Goal: Task Accomplishment & Management: Manage account settings

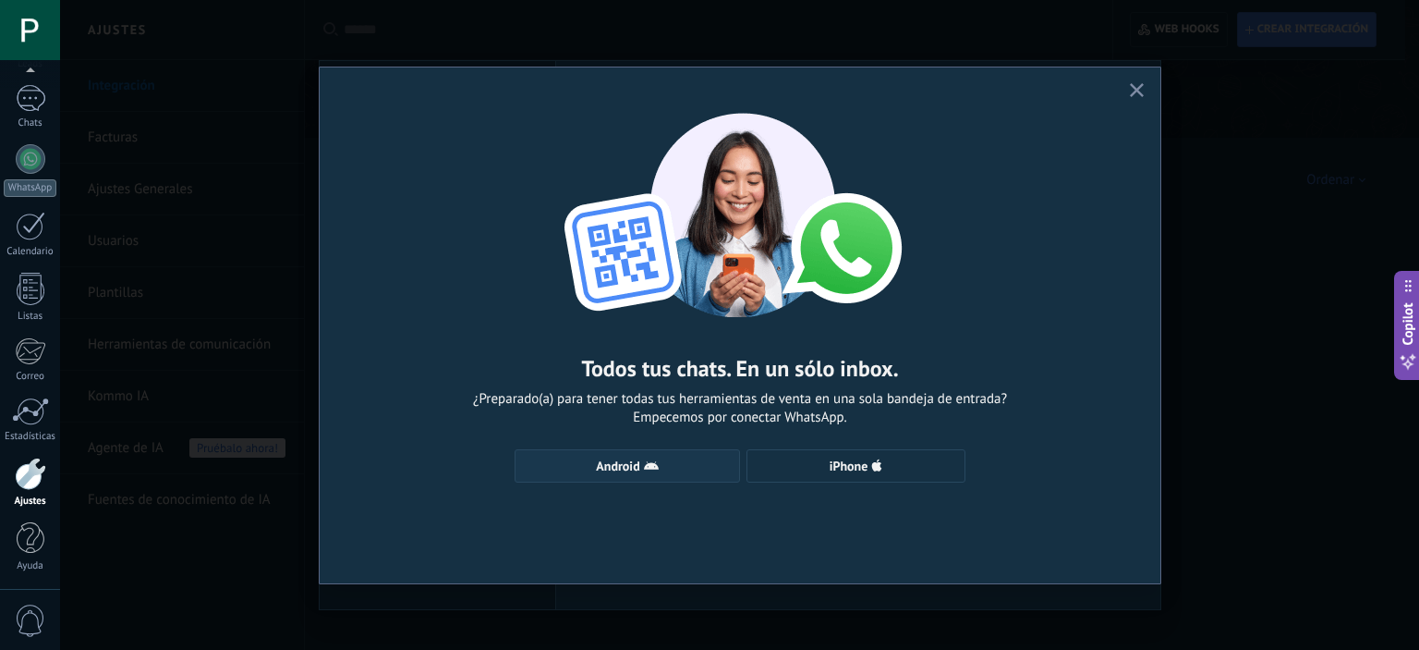
click at [665, 454] on button "Android" at bounding box center [627, 465] width 225 height 33
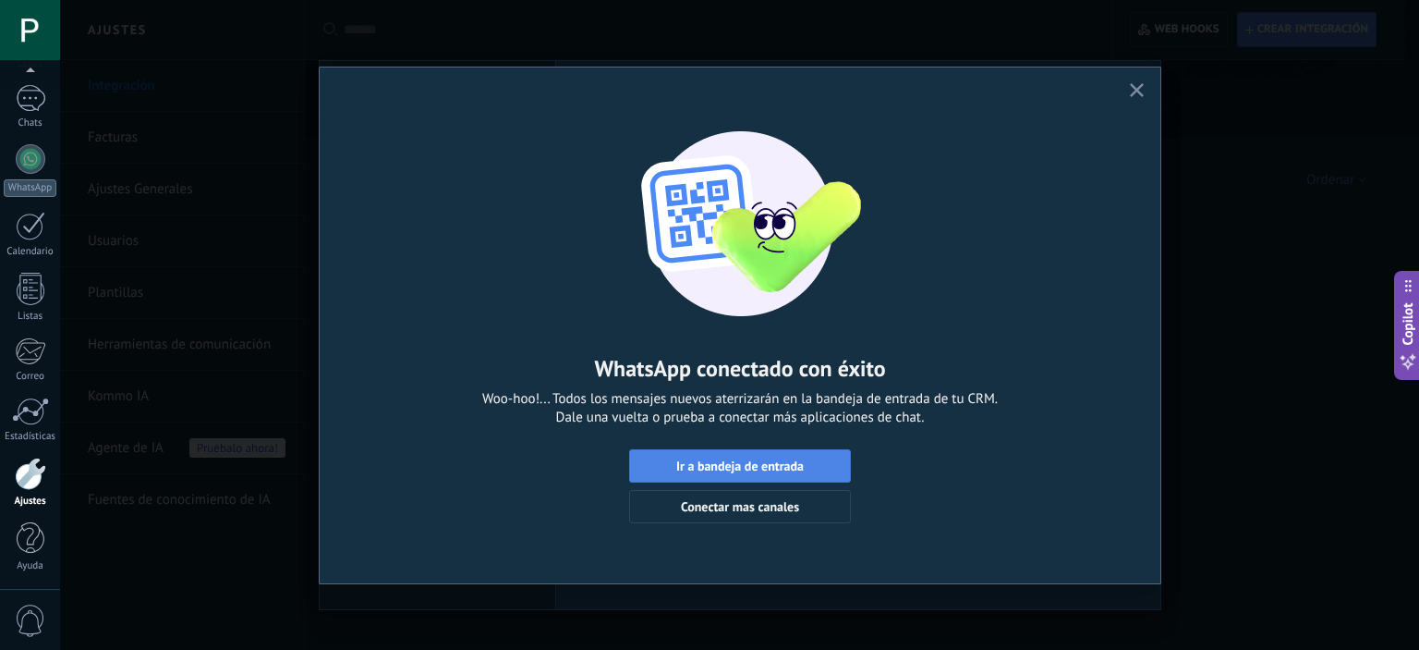
click at [801, 457] on button "Ir a bandeja de entrada" at bounding box center [740, 465] width 222 height 33
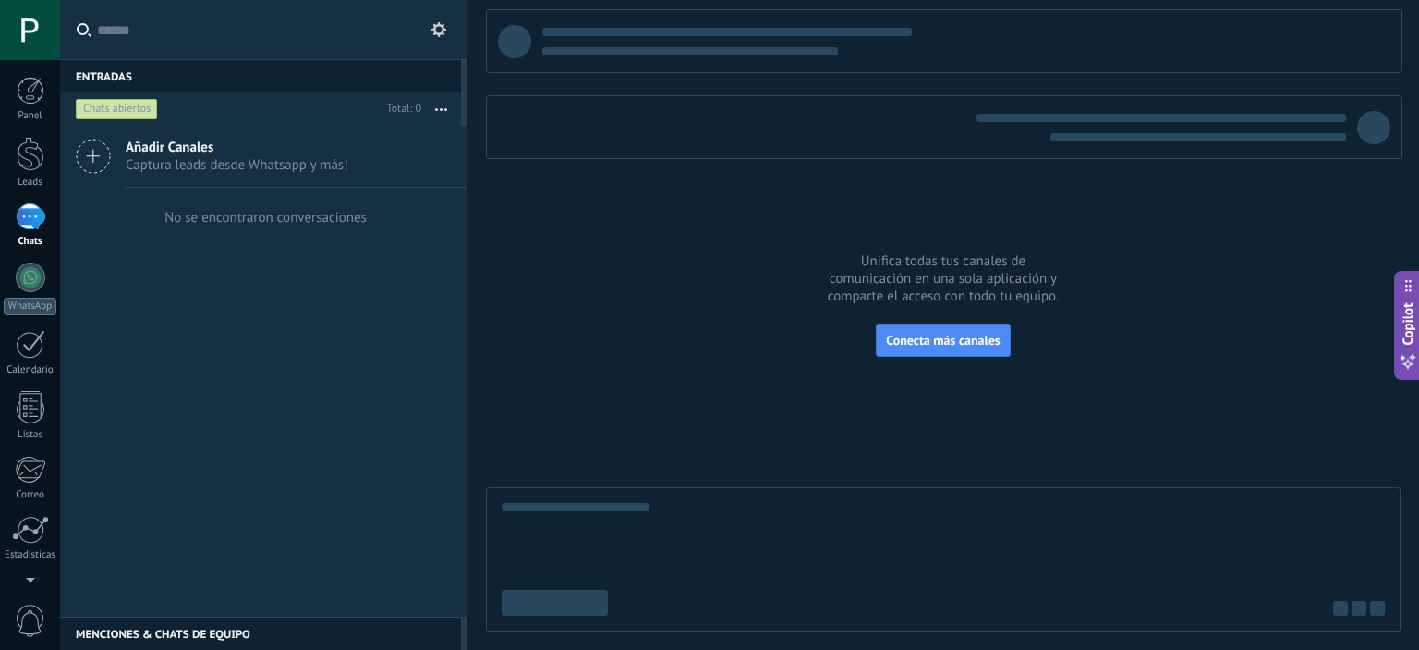
click at [21, 620] on span "0" at bounding box center [30, 620] width 31 height 32
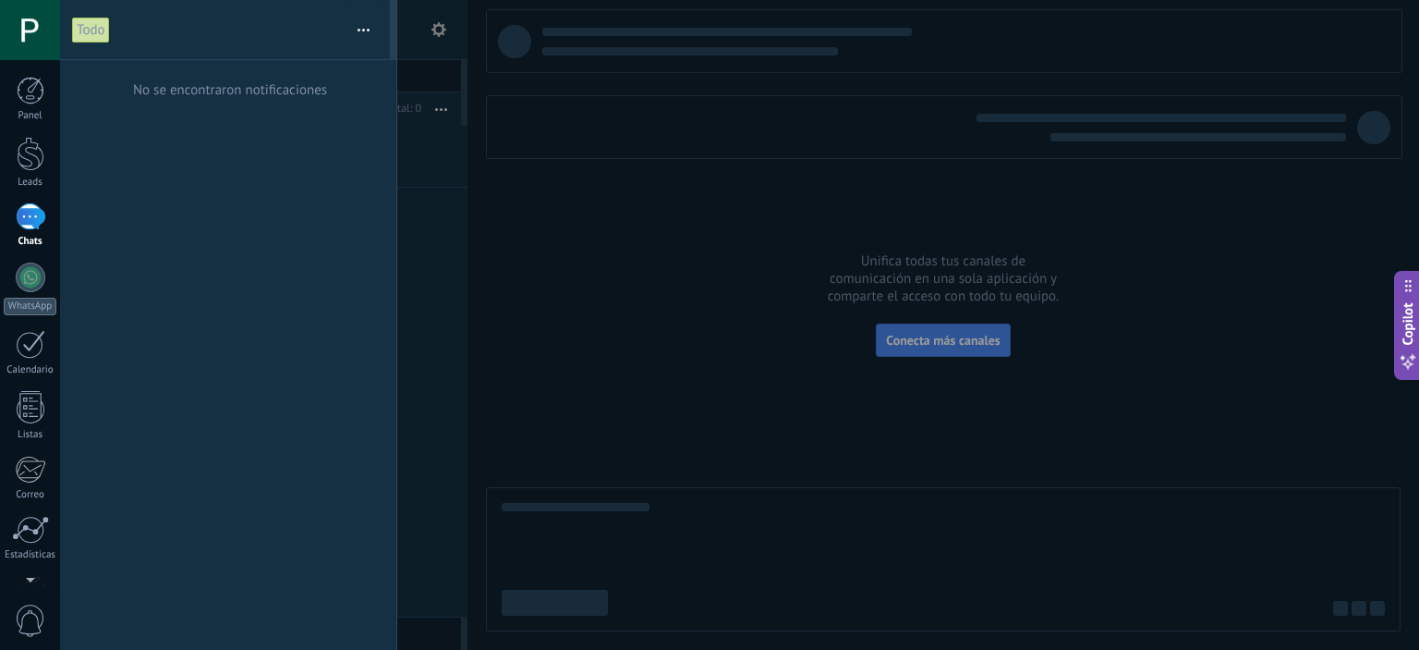
click at [408, 262] on div at bounding box center [709, 325] width 1419 height 650
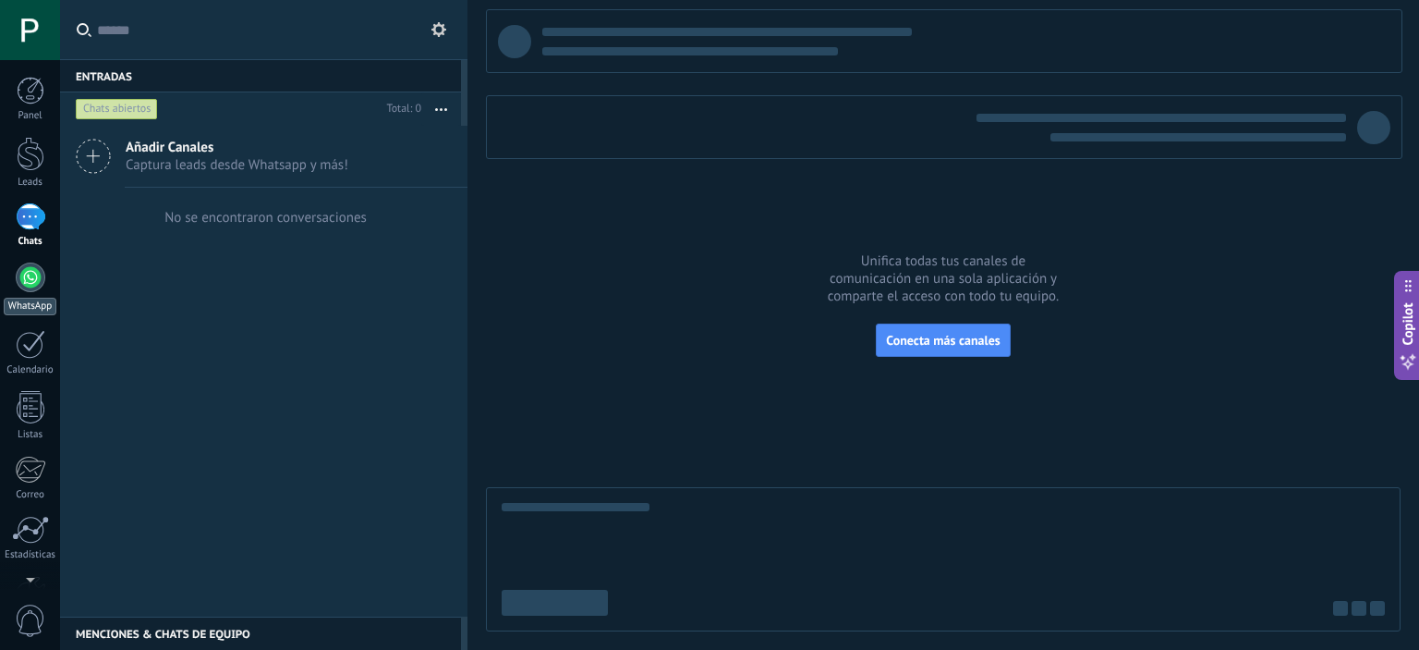
click at [35, 280] on div at bounding box center [31, 277] width 30 height 30
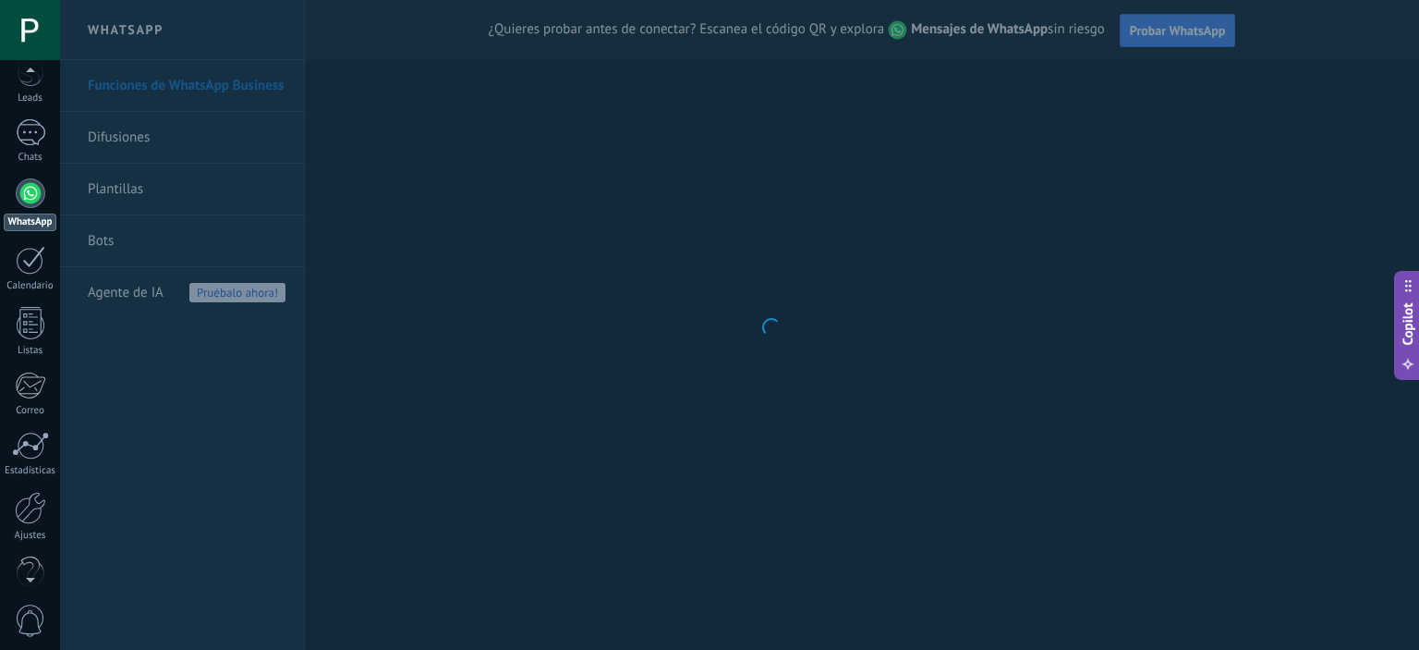
scroll to position [87, 0]
click at [30, 528] on div "Ajustes" at bounding box center [31, 533] width 54 height 12
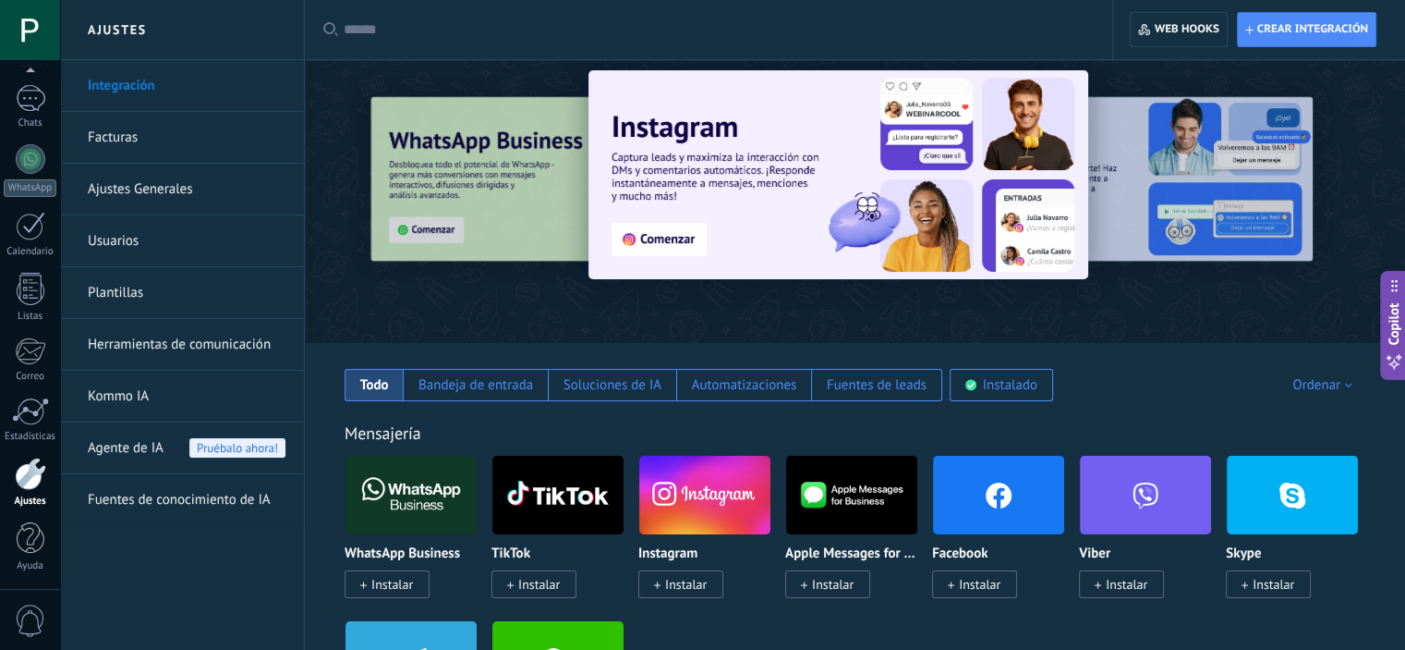
scroll to position [28, 0]
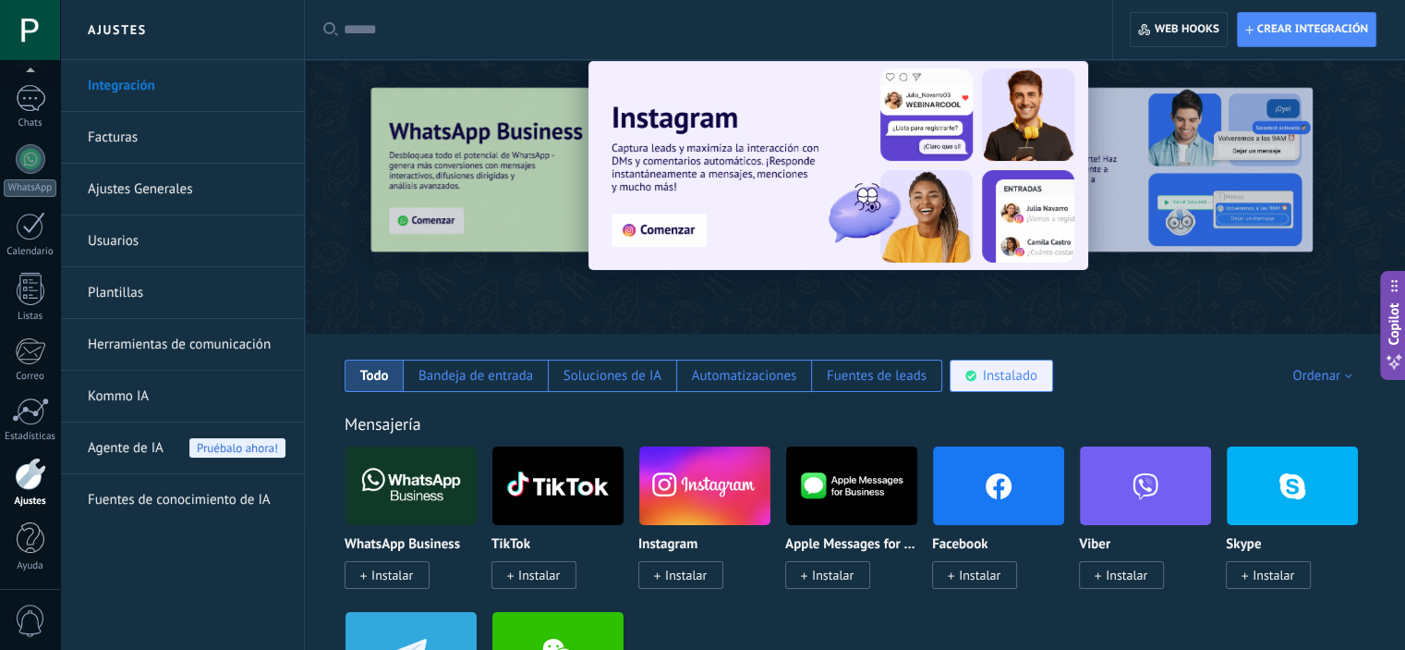
click at [1020, 367] on div "Instalado" at bounding box center [1010, 376] width 55 height 18
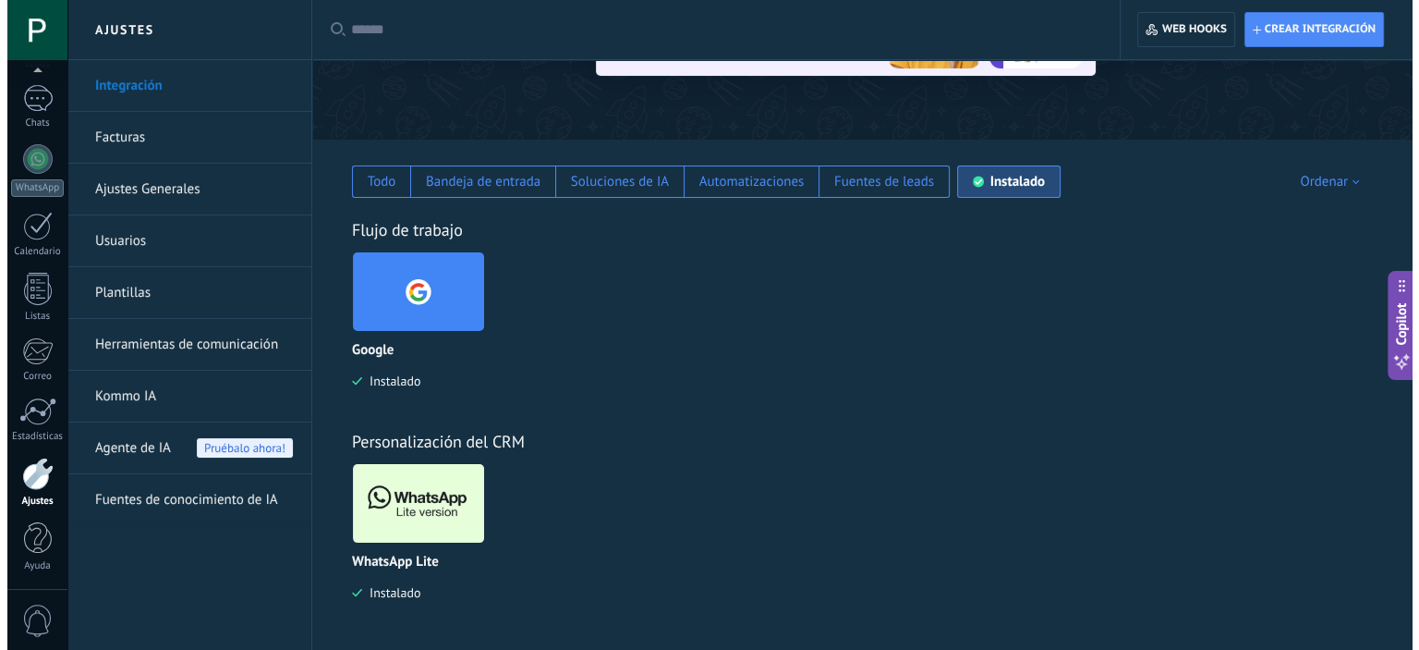
scroll to position [225, 0]
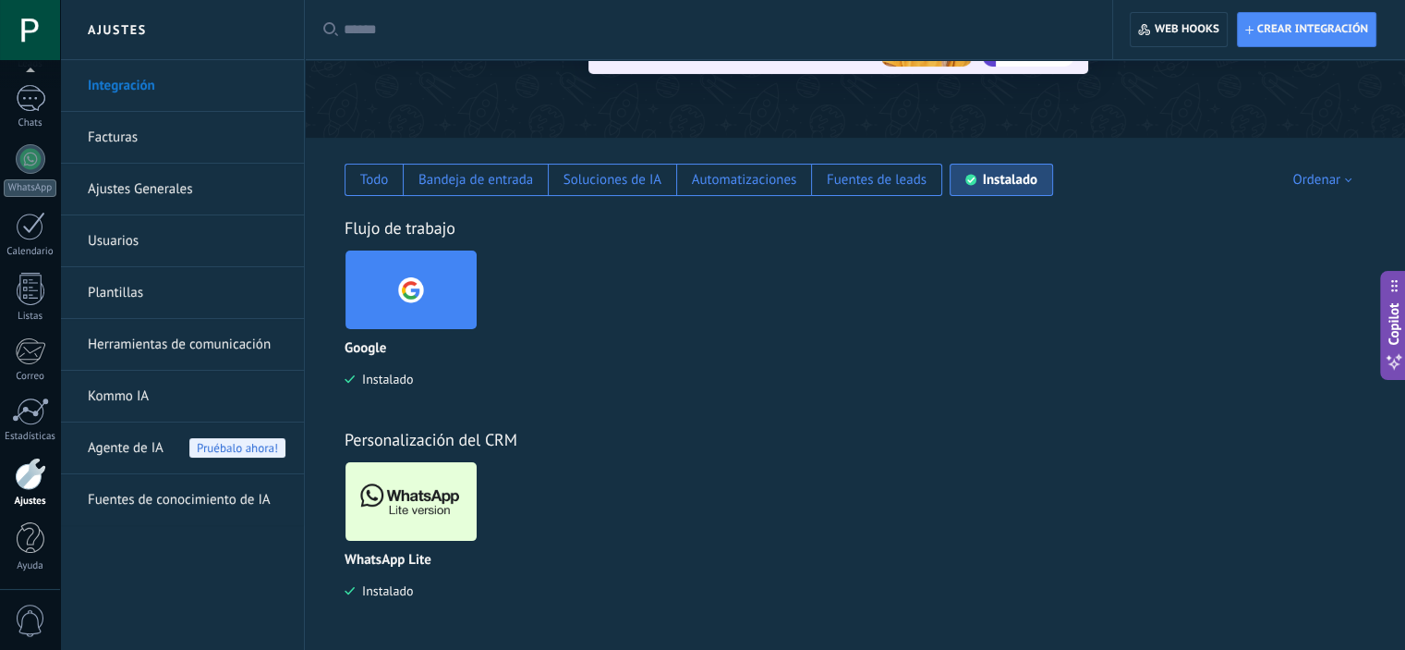
click at [401, 510] on img at bounding box center [411, 501] width 131 height 90
